Goal: Information Seeking & Learning: Learn about a topic

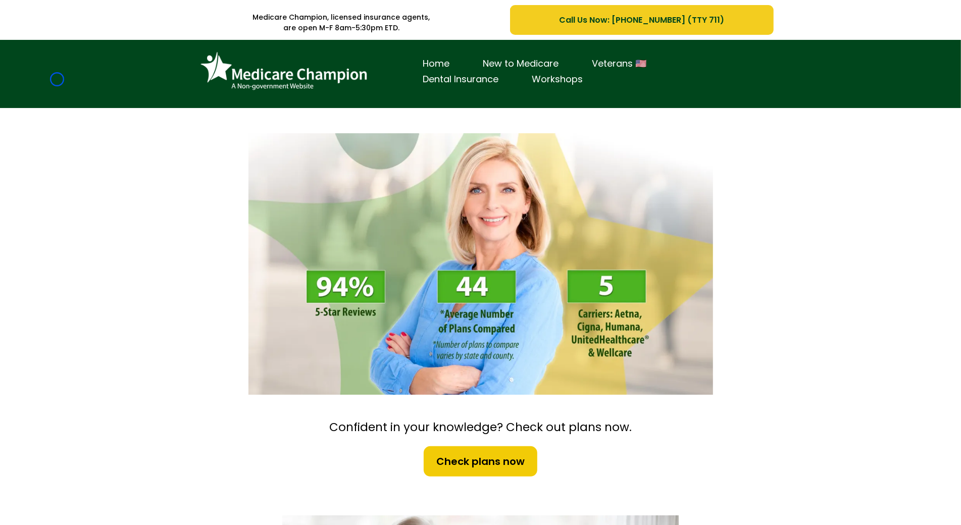
click at [57, 79] on div "Home New to Medicare Veterans 🇺🇸 Dental Insurance Workshops" at bounding box center [480, 74] width 961 height 68
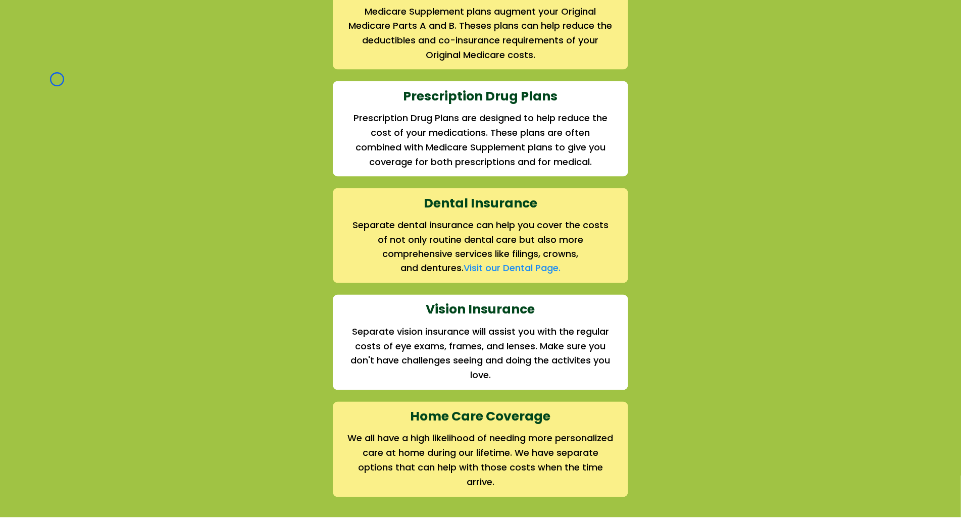
scroll to position [1283, 0]
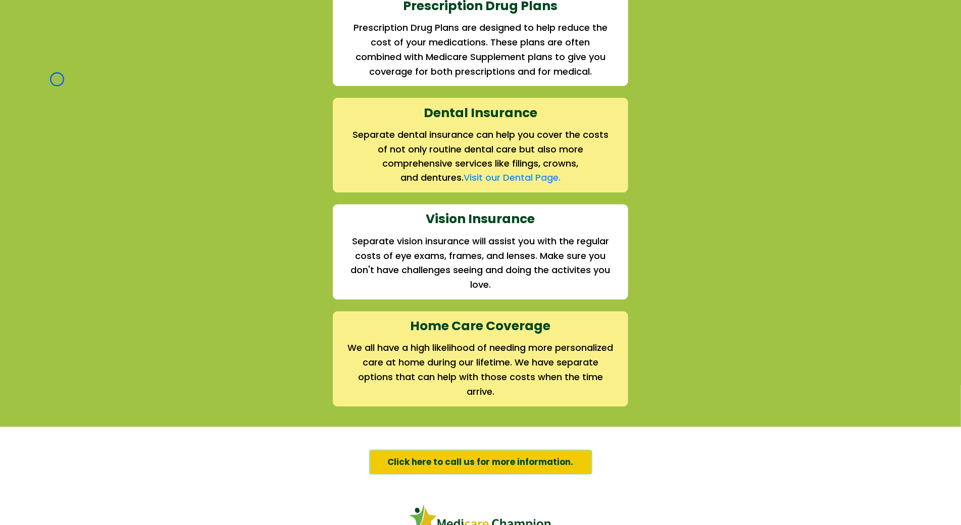
click at [57, 79] on div "We offer the full suite of options for Medicare recipients Every person has a u…" at bounding box center [480, 35] width 961 height 784
click at [83, 61] on div "We offer the full suite of options for Medicare recipients Every person has a u…" at bounding box center [480, 35] width 961 height 784
click at [80, 88] on div "We offer the full suite of options for Medicare recipients Every person has a u…" at bounding box center [480, 35] width 961 height 784
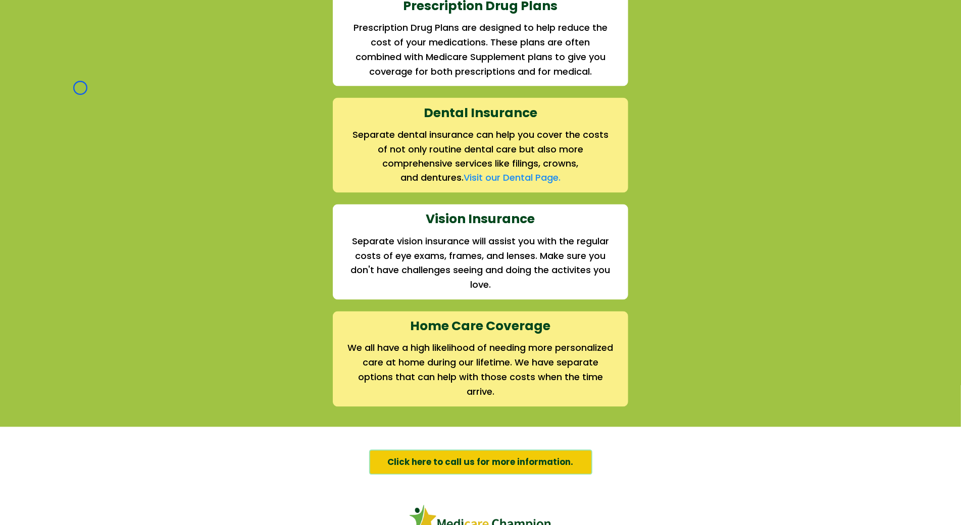
scroll to position [0, 0]
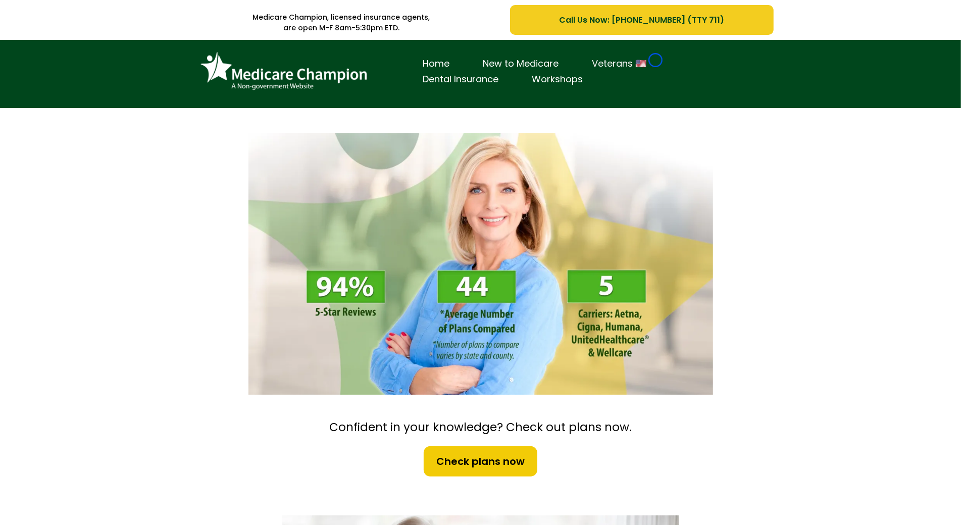
click at [655, 60] on link "Veterans 🇺🇸" at bounding box center [620, 64] width 88 height 16
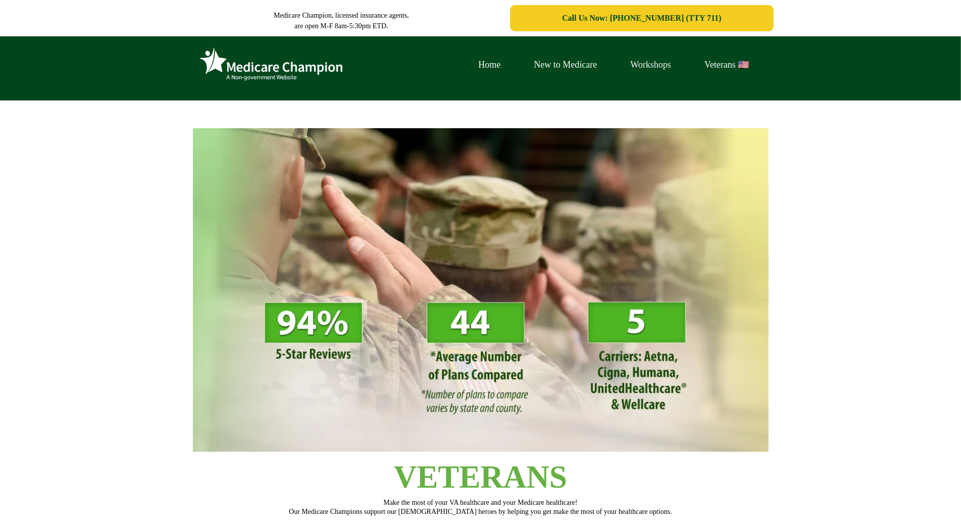
click at [655, 60] on link "Workshops" at bounding box center [650, 65] width 74 height 16
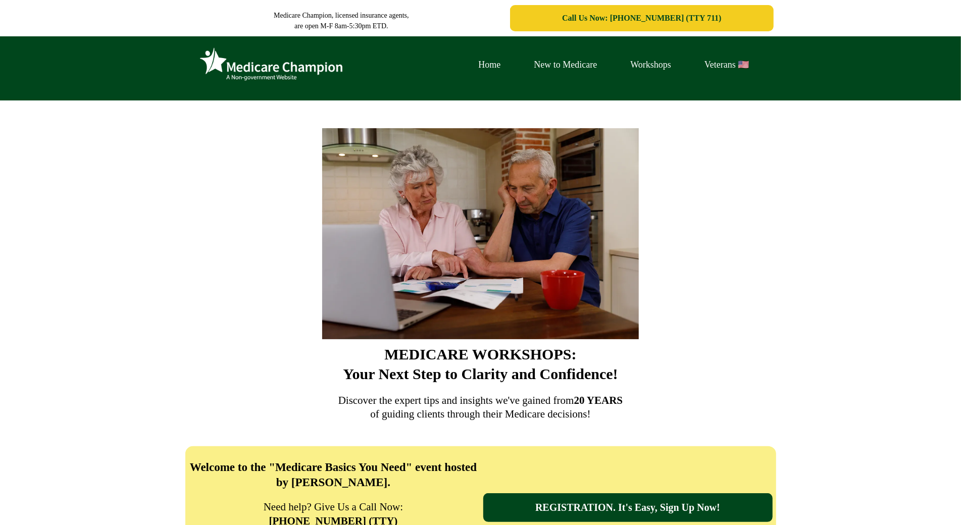
click at [90, 69] on div "Home New to Medicare Workshops Veterans 🇺🇸" at bounding box center [480, 68] width 961 height 64
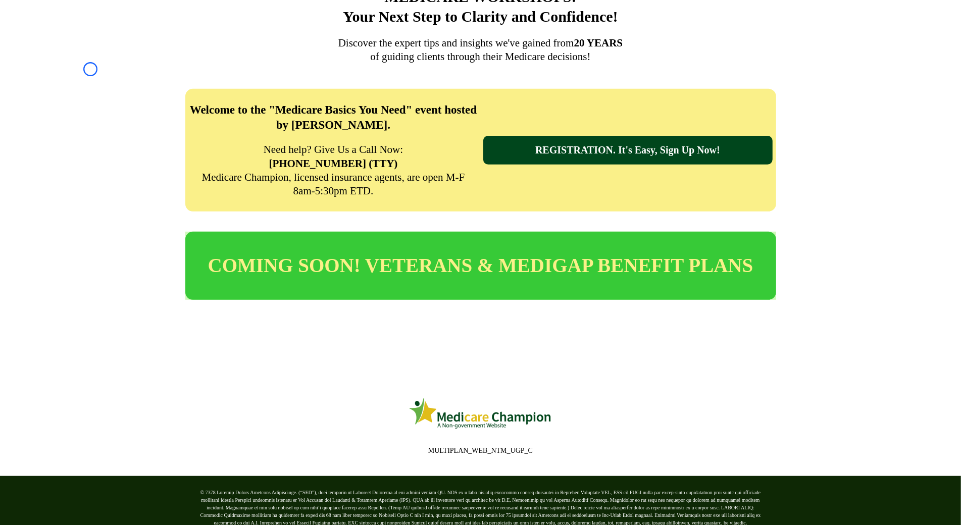
scroll to position [373, 0]
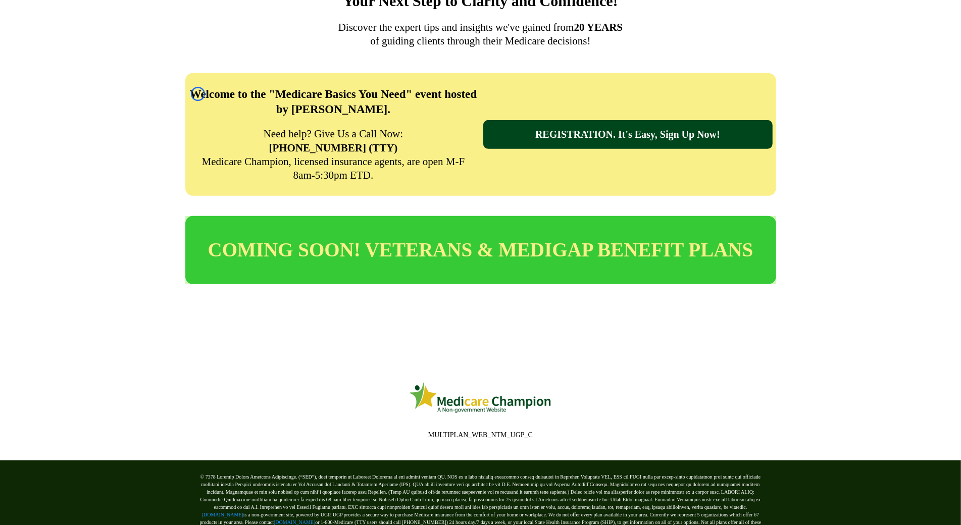
click at [90, 69] on div "Welcome to the "Medicare Basics You Need" event hosted by Amy Rieg. Need help? …" at bounding box center [480, 134] width 961 height 143
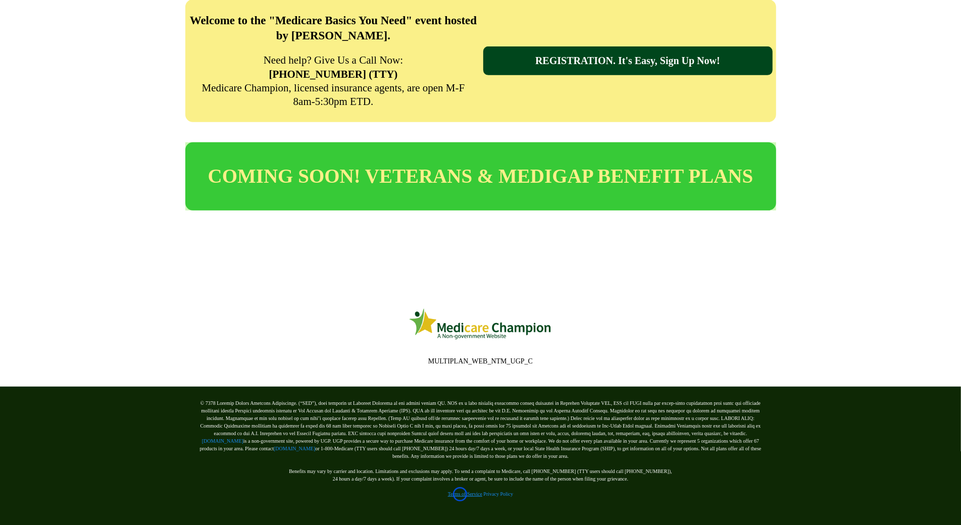
click at [460, 494] on link "Terms of Service" at bounding box center [465, 494] width 34 height 6
click at [274, 449] on link "[DOMAIN_NAME]" at bounding box center [294, 449] width 41 height 6
click at [243, 438] on link "[DOMAIN_NAME]" at bounding box center [222, 441] width 41 height 6
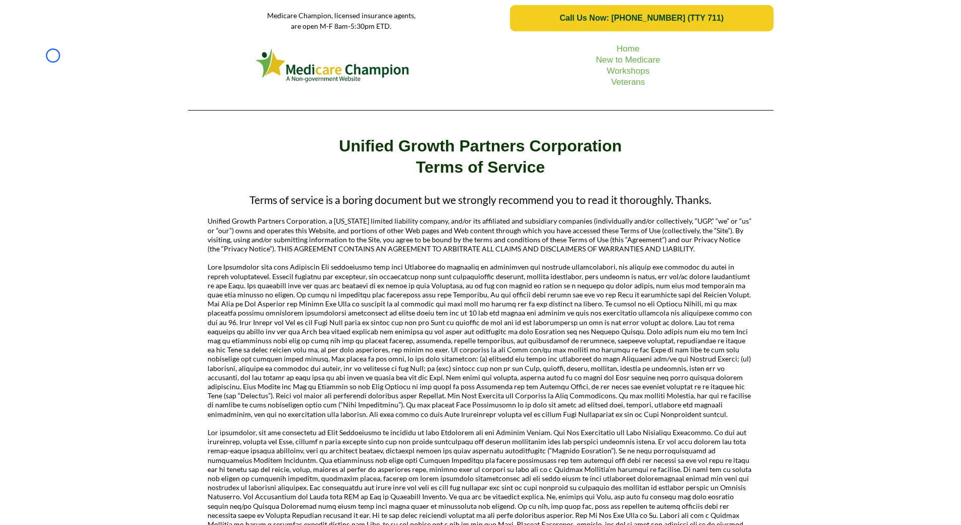
click at [53, 56] on div "Home New to Medicare Workshops Veterans" at bounding box center [480, 77] width 961 height 82
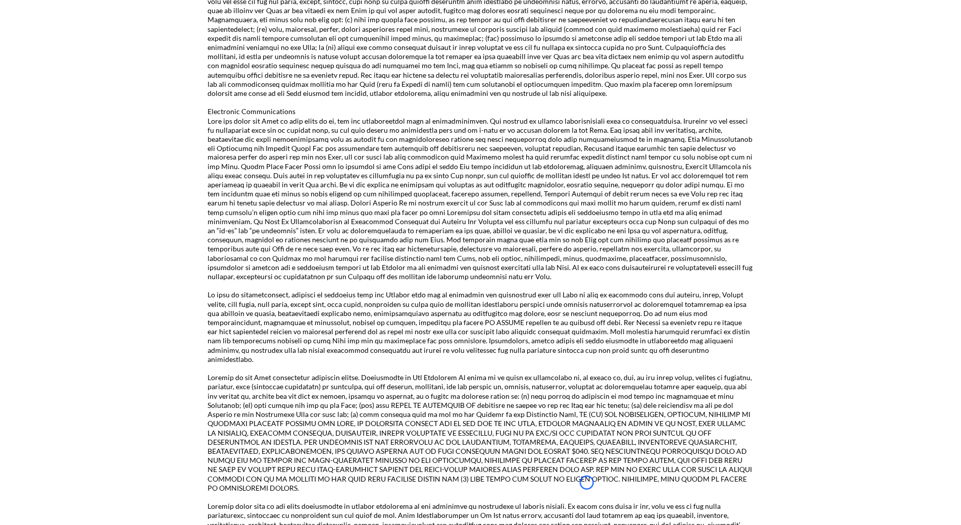
scroll to position [1340, 0]
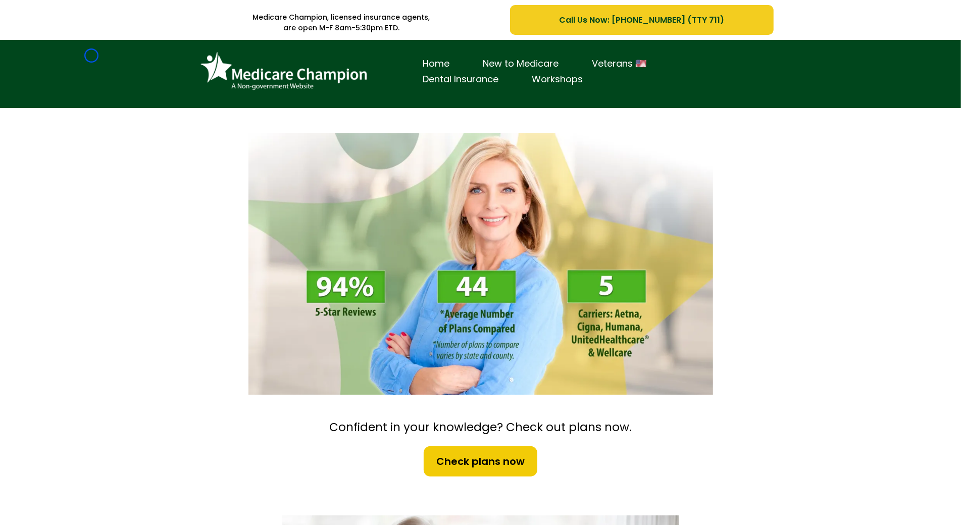
click at [91, 56] on div "Home New to Medicare Veterans 🇺🇸 Dental Insurance Workshops" at bounding box center [480, 74] width 961 height 68
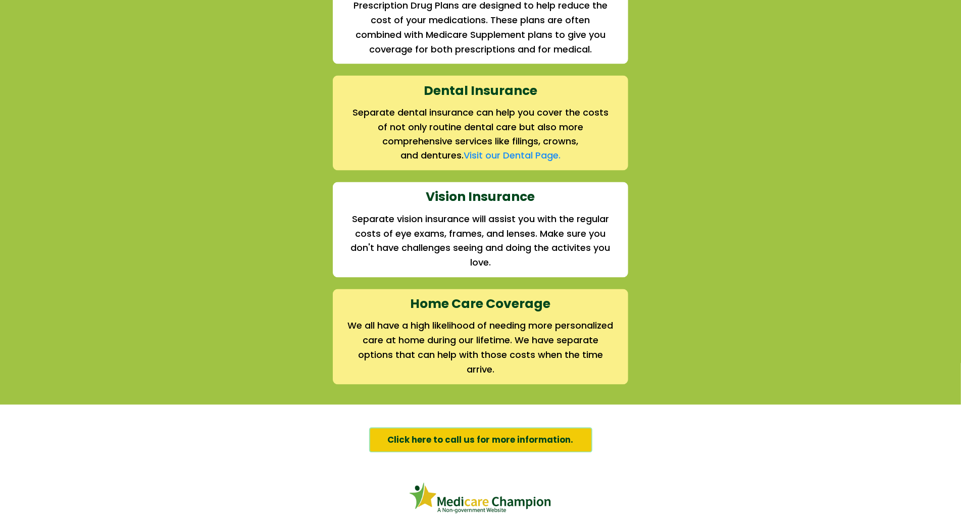
scroll to position [1391, 0]
